Goal: Navigation & Orientation: Understand site structure

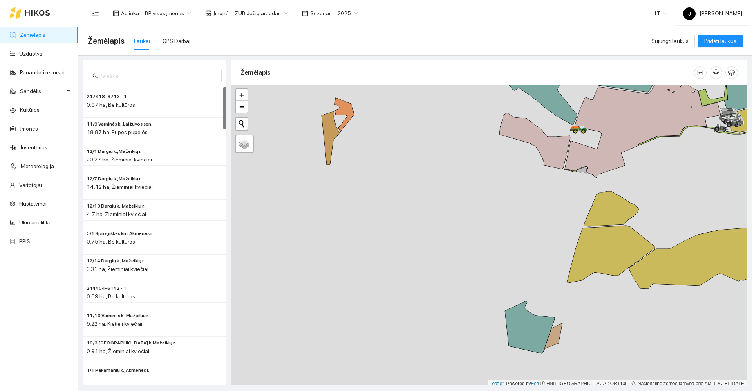
scroll to position [2, 0]
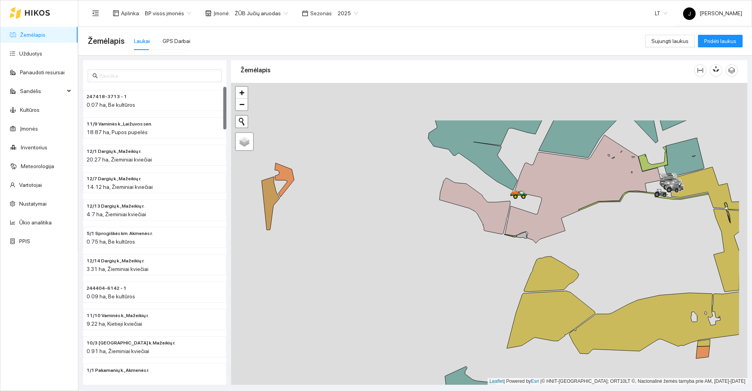
drag, startPoint x: 483, startPoint y: 300, endPoint x: 455, endPoint y: 341, distance: 50.1
click at [455, 341] on div at bounding box center [489, 234] width 516 height 302
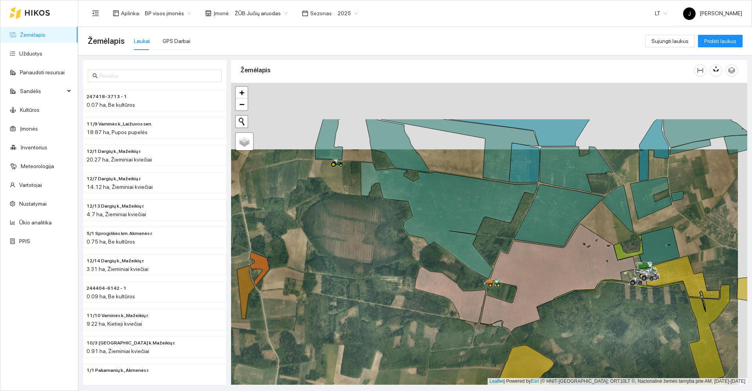
drag, startPoint x: 388, startPoint y: 322, endPoint x: 388, endPoint y: 342, distance: 19.6
click at [388, 342] on div at bounding box center [489, 234] width 516 height 302
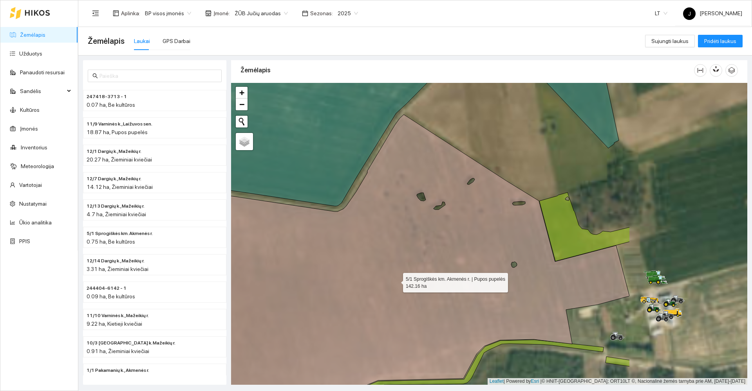
drag, startPoint x: 414, startPoint y: 275, endPoint x: 368, endPoint y: 285, distance: 46.9
click at [373, 285] on icon at bounding box center [326, 271] width 606 height 312
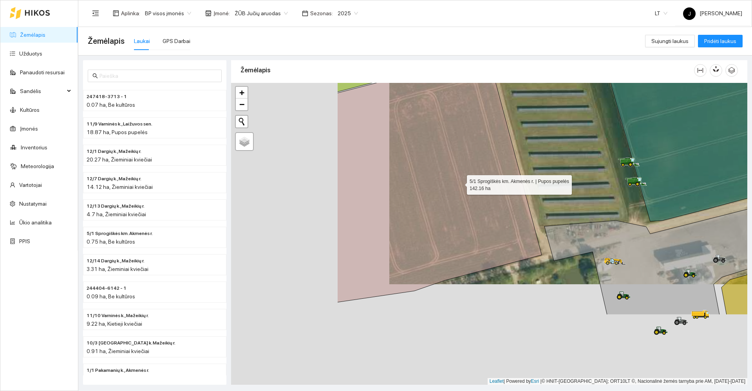
drag, startPoint x: 285, startPoint y: 292, endPoint x: 451, endPoint y: 188, distance: 195.6
click at [451, 188] on icon at bounding box center [439, 178] width 204 height 249
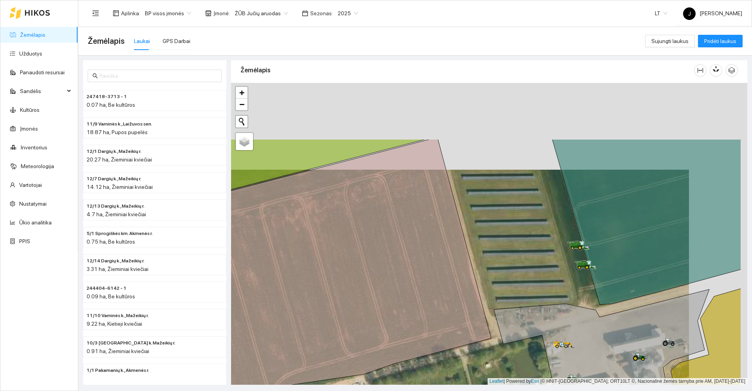
drag, startPoint x: 540, startPoint y: 324, endPoint x: 493, endPoint y: 410, distance: 97.8
click at [493, 391] on html "Žemėlapis Užduotys Panaudoti resursai Sandėlis Kultūros Įmonės Inventorius Mete…" at bounding box center [376, 195] width 752 height 391
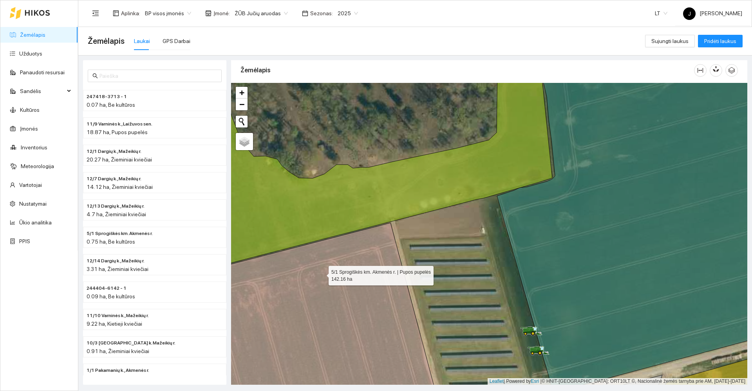
drag, startPoint x: 566, startPoint y: 298, endPoint x: 589, endPoint y: 301, distance: 23.3
click at [442, 300] on icon at bounding box center [310, 319] width 263 height 193
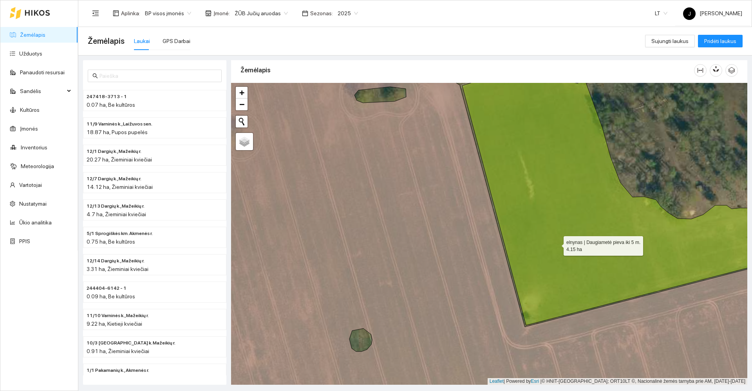
click at [530, 391] on html "Žemėlapis Užduotys Panaudoti resursai Sandėlis Kultūros Įmonės Inventorius Mete…" at bounding box center [376, 195] width 752 height 391
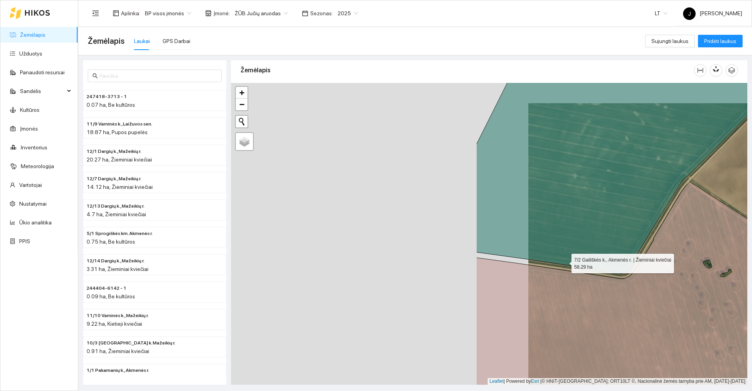
drag, startPoint x: 465, startPoint y: 257, endPoint x: 556, endPoint y: 262, distance: 91.4
click at [552, 262] on icon at bounding box center [630, 173] width 309 height 201
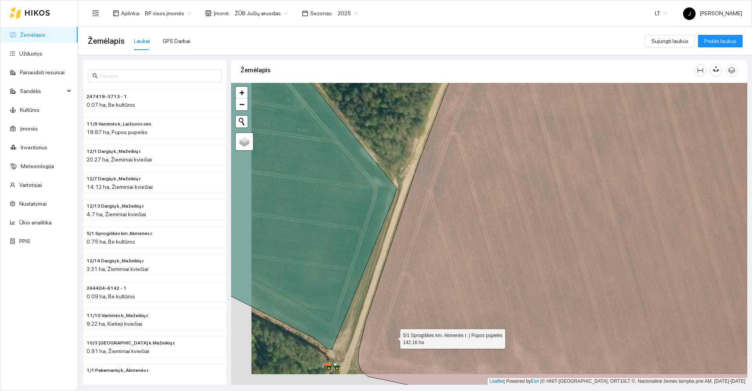
drag, startPoint x: 373, startPoint y: 348, endPoint x: 518, endPoint y: 265, distance: 166.7
click at [517, 267] on icon at bounding box center [589, 223] width 462 height 363
